Goal: Task Accomplishment & Management: Manage account settings

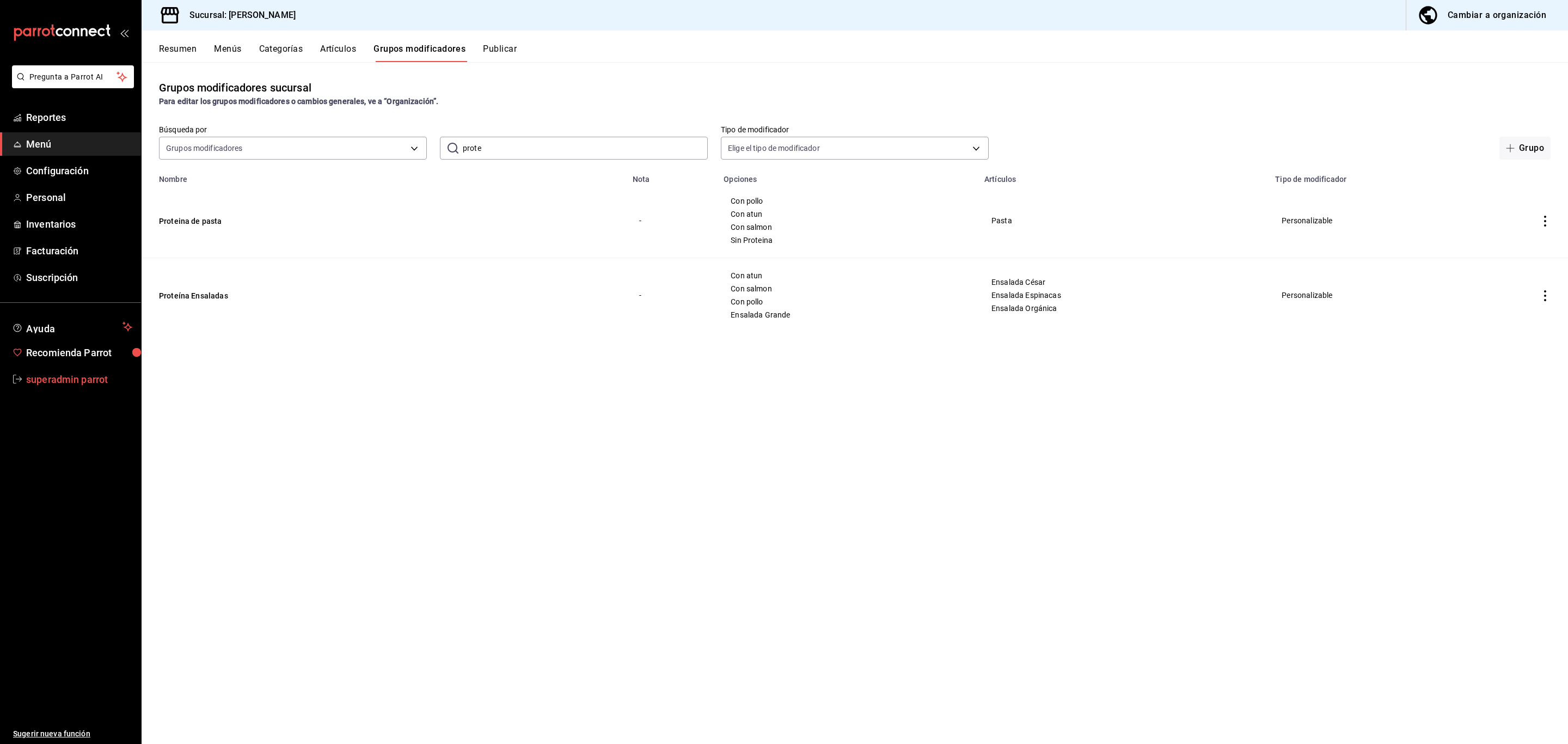
click at [60, 377] on span "superadmin parrot" at bounding box center [80, 379] width 106 height 15
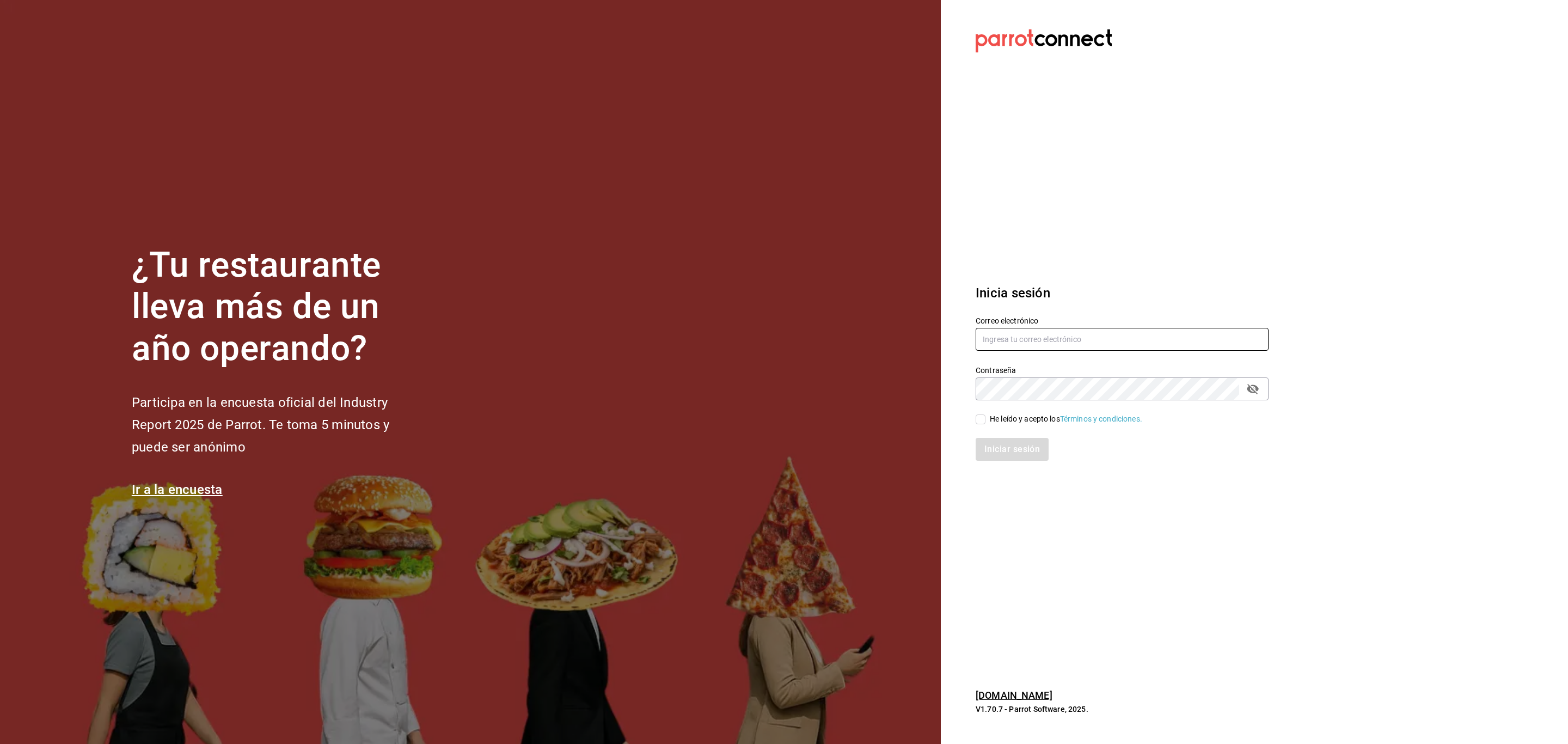
click at [993, 335] on input "text" at bounding box center [1122, 339] width 293 height 23
paste input "[EMAIL_ADDRESS][DOMAIN_NAME]"
type input "[EMAIL_ADDRESS][DOMAIN_NAME]"
click at [1009, 414] on div "He leído y acepto los Términos y condiciones." at bounding box center [1066, 419] width 152 height 11
click at [985, 414] on input "He leído y acepto los Términos y condiciones." at bounding box center [980, 419] width 10 height 10
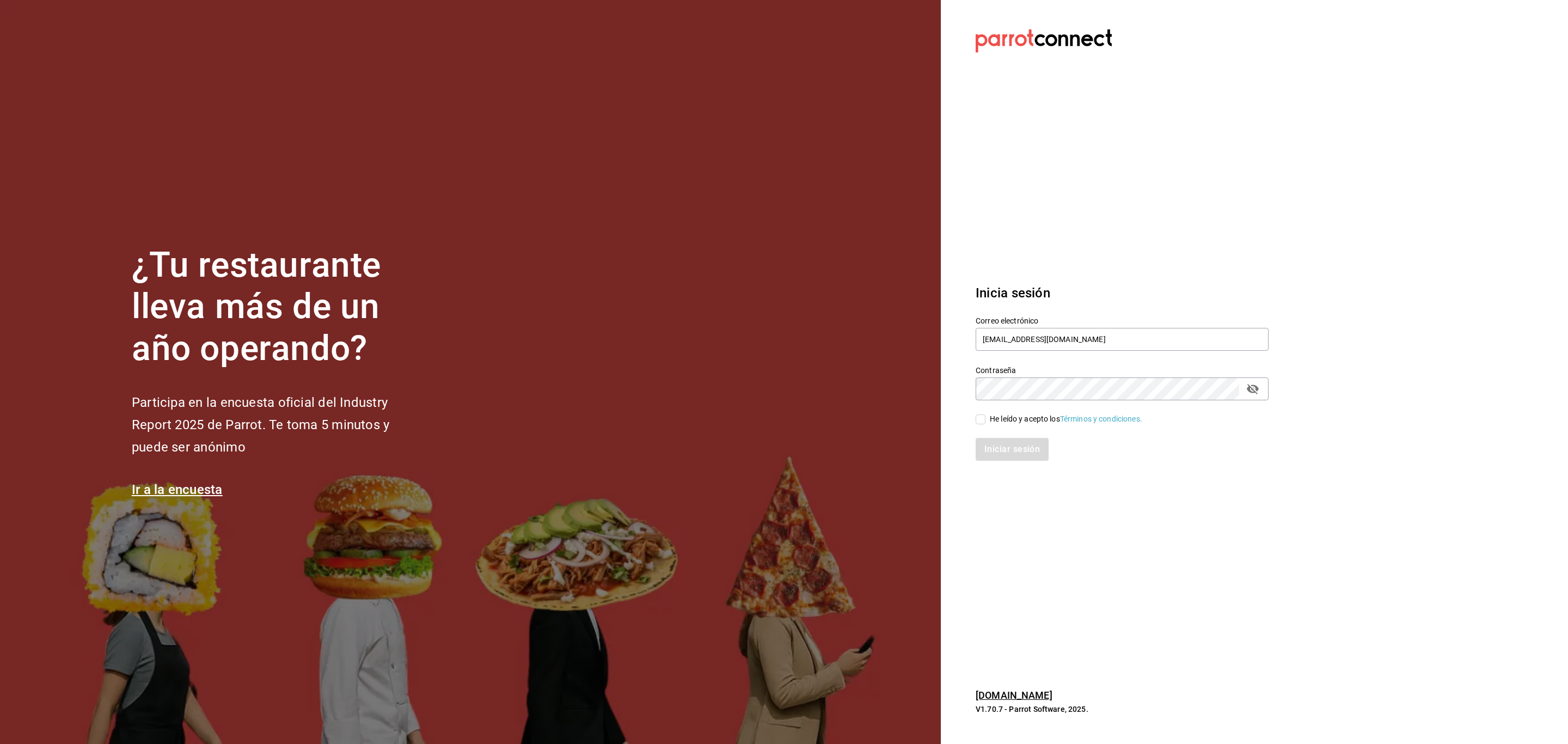
checkbox input "true"
click at [1018, 443] on button "Iniciar sesión" at bounding box center [1012, 449] width 74 height 23
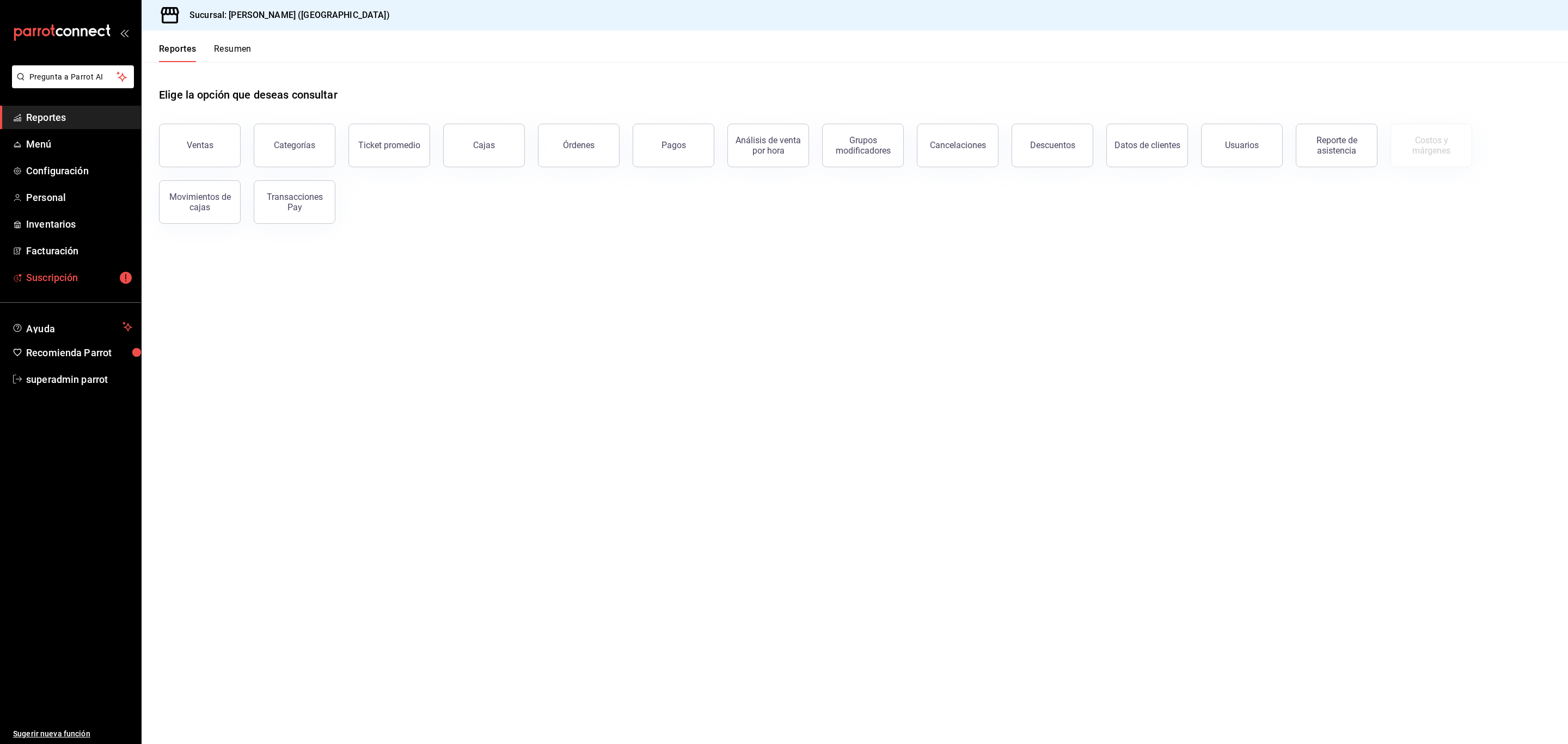
click at [48, 279] on span "Suscripción" at bounding box center [80, 278] width 106 height 15
